Goal: Task Accomplishment & Management: Manage account settings

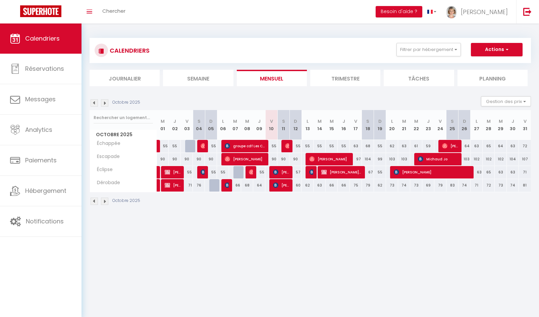
select select
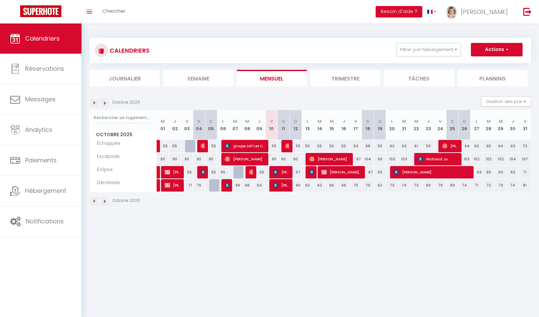
click at [277, 172] on img at bounding box center [275, 171] width 5 height 5
select select "OK"
select select "KO"
select select "0"
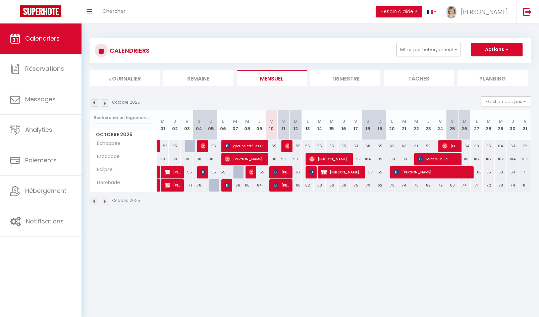
select select "1"
select select
select select "21706"
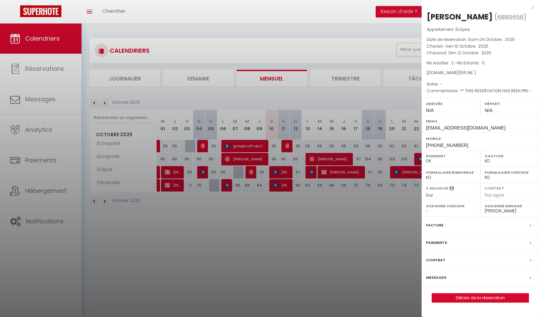
click at [482, 302] on link "Détails de la réservation" at bounding box center [480, 298] width 97 height 9
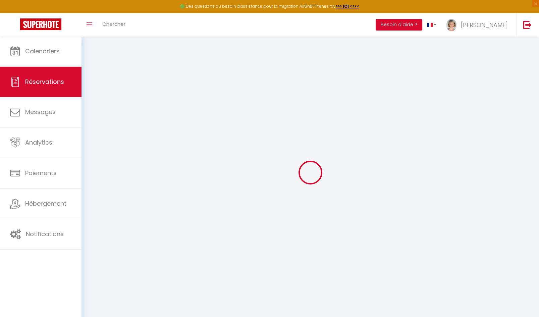
select select
checkbox input "false"
select select
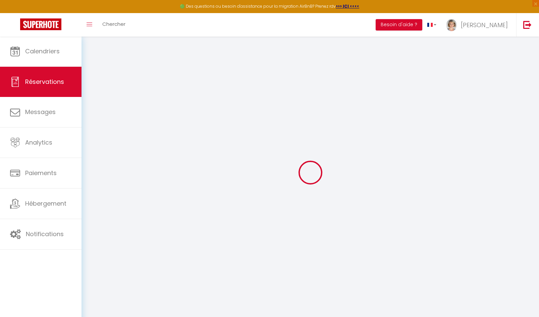
checkbox input "false"
type textarea "** THIS RESERVATION HAS BEEN PRE-PAID ** Reservation has a cancellation grace p…"
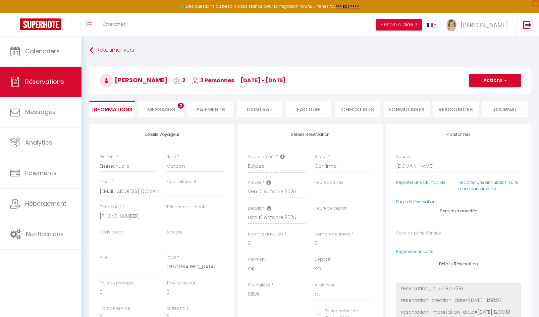
type input "20"
select select
checkbox input "false"
select select
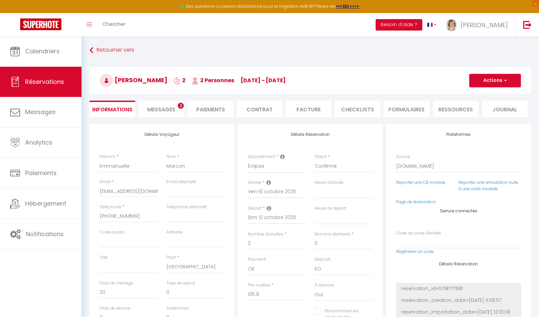
select select
click at [165, 109] on span "Messages" at bounding box center [161, 110] width 28 height 8
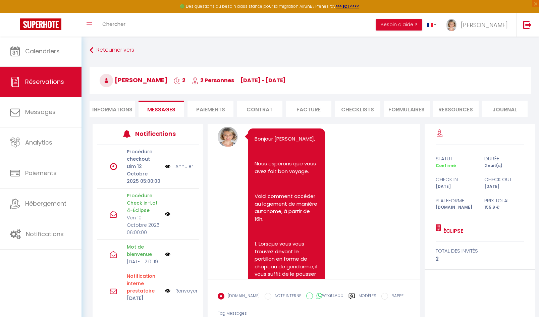
scroll to position [1476, 0]
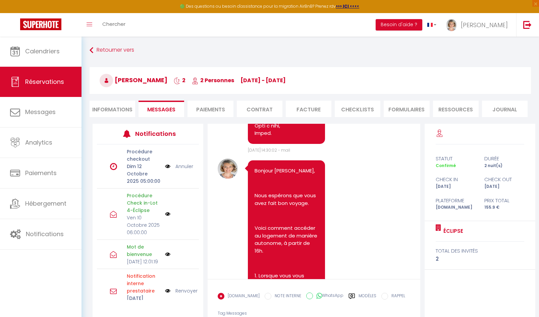
drag, startPoint x: 283, startPoint y: 225, endPoint x: 250, endPoint y: 191, distance: 48.0
copy pre "Loremip Dolorsitam Consec, Adip elitsedd eiu temp inci utla etd magnaa. Enima m…"
